Goal: Transaction & Acquisition: Subscribe to service/newsletter

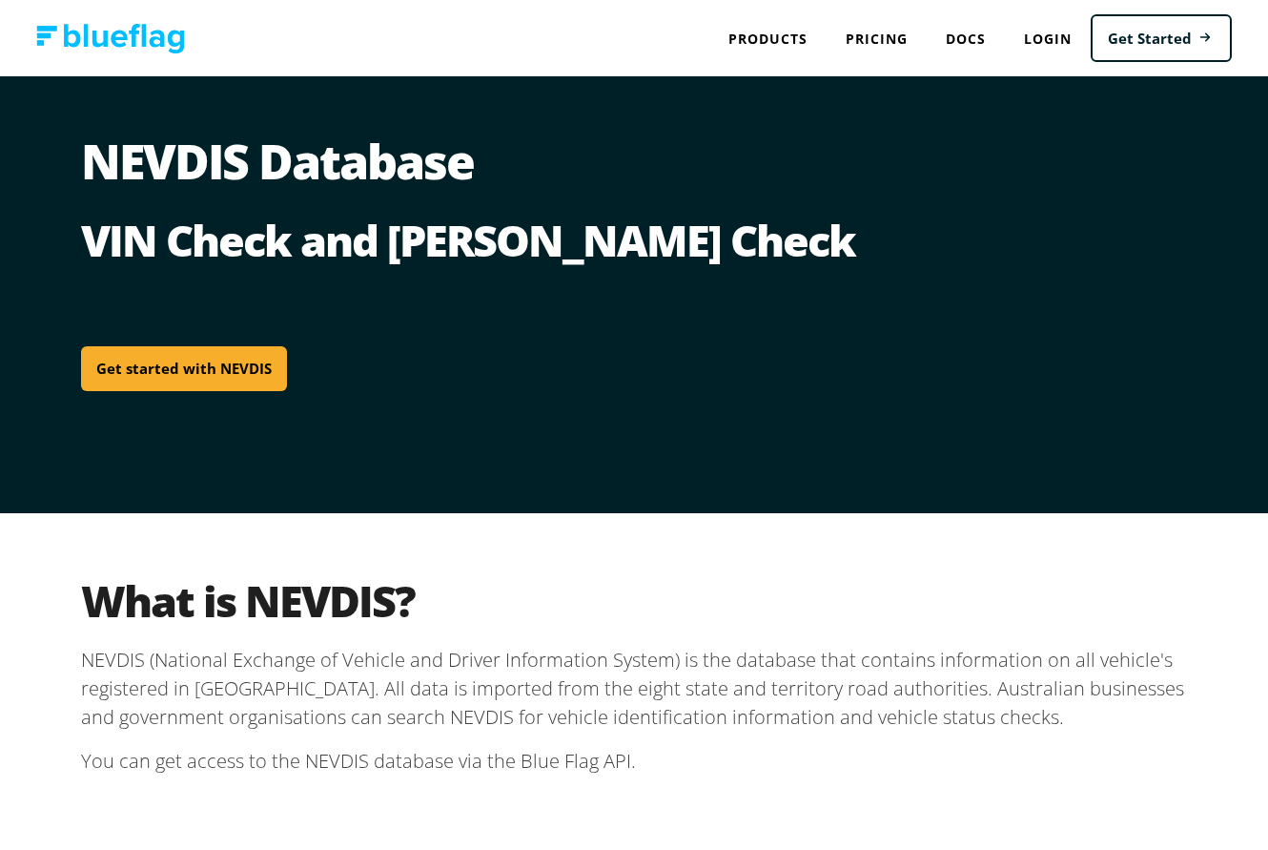
click at [167, 364] on link "Get started with NEVDIS" at bounding box center [184, 368] width 206 height 45
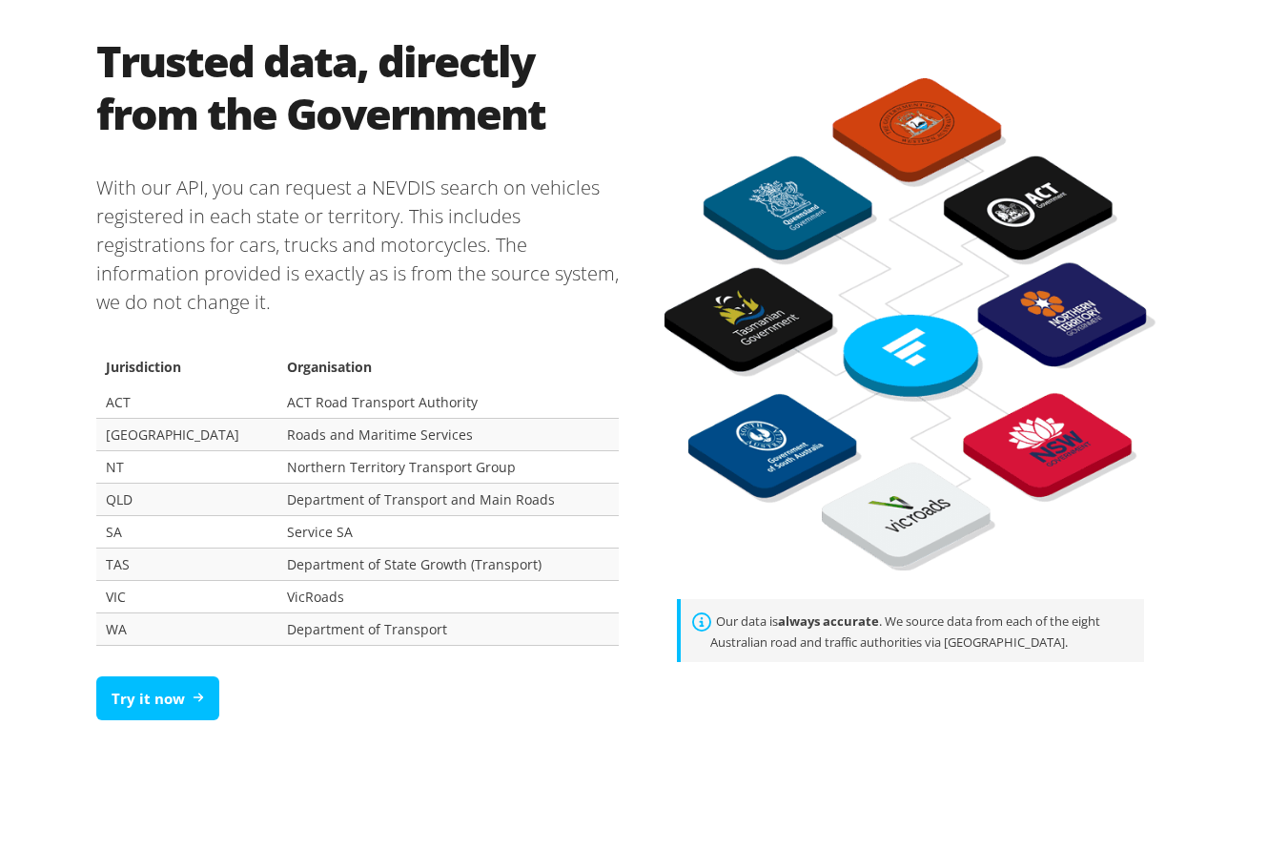
scroll to position [1121, 0]
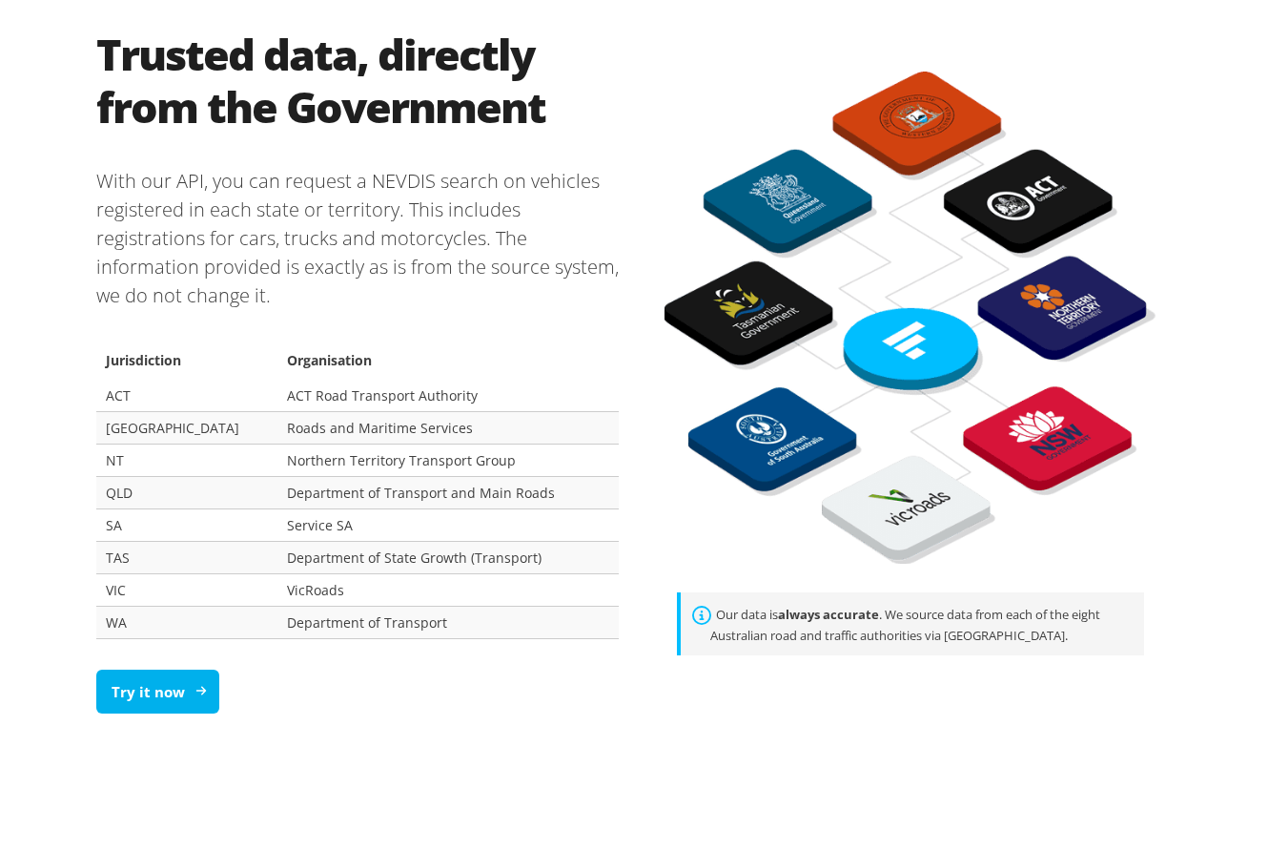
click at [161, 697] on link "Try it now" at bounding box center [157, 691] width 123 height 45
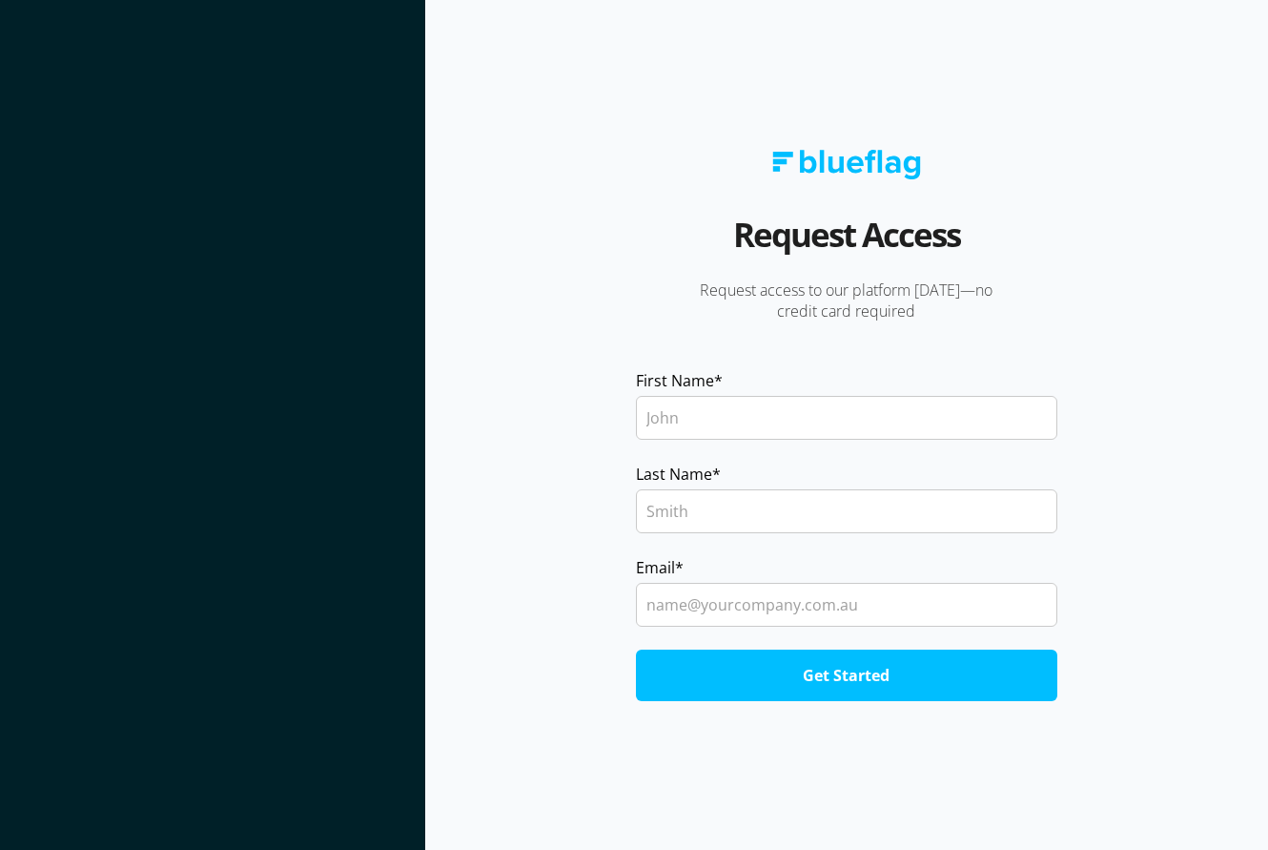
click at [703, 406] on input "First Name *" at bounding box center [846, 418] width 421 height 44
type input "Sofia"
click at [679, 513] on input "Last Name *" at bounding box center [846, 511] width 421 height 44
type input "Pamaran"
click at [667, 615] on input "Email *" at bounding box center [846, 605] width 421 height 44
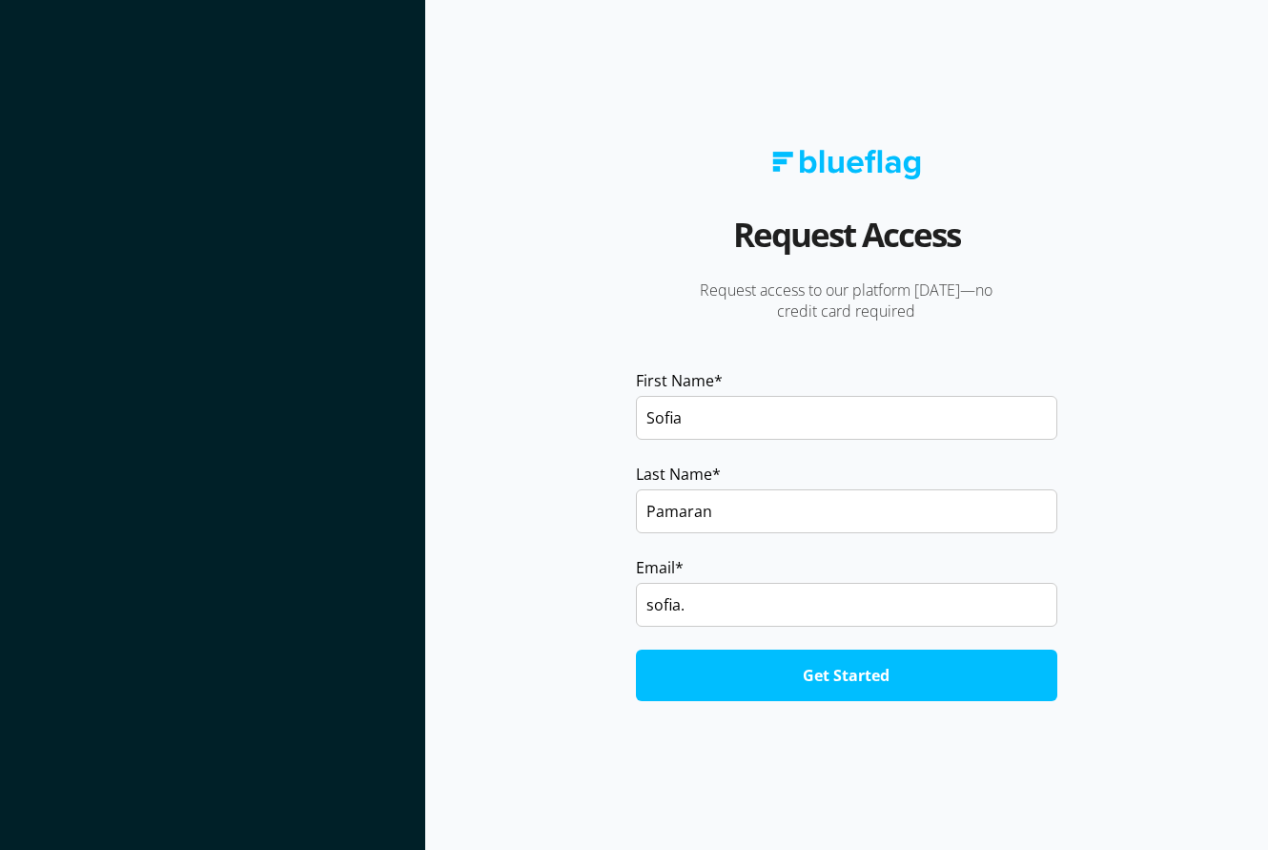
type input "[EMAIL_ADDRESS][DOMAIN_NAME]"
click at [733, 674] on input "Get Started" at bounding box center [846, 674] width 421 height 51
